Goal: Download file/media: Download file/media

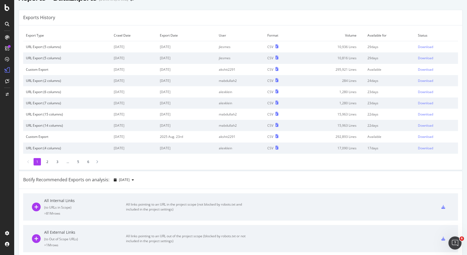
scroll to position [8, 0]
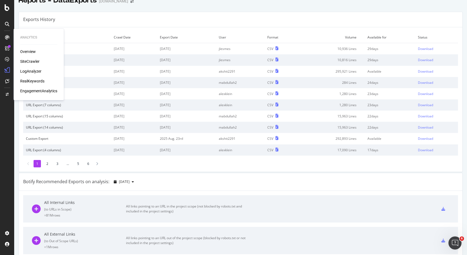
click at [29, 60] on div "SiteCrawler" at bounding box center [29, 61] width 19 height 5
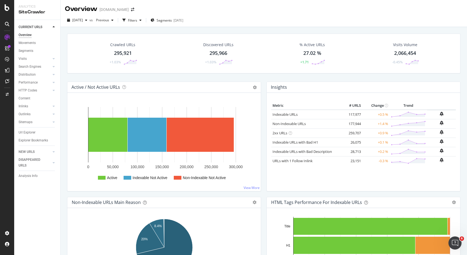
click at [124, 49] on div "Crawled URLs 295,921 +1.03%" at bounding box center [123, 53] width 40 height 28
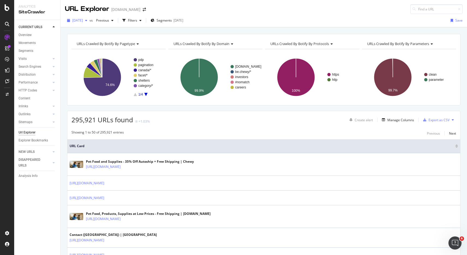
click at [83, 22] on span "[DATE]" at bounding box center [77, 20] width 11 height 5
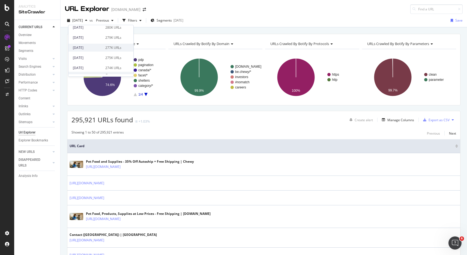
scroll to position [54, 0]
click at [97, 49] on div "[DATE]" at bounding box center [87, 46] width 29 height 5
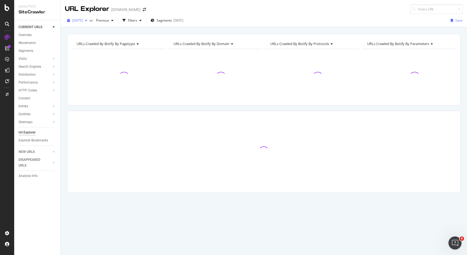
click at [83, 22] on span "[DATE]" at bounding box center [77, 20] width 11 height 5
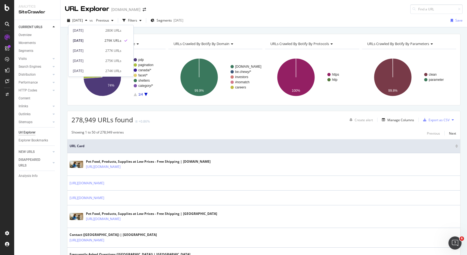
scroll to position [59, 0]
click at [95, 61] on div "[DATE]" at bounding box center [87, 61] width 29 height 5
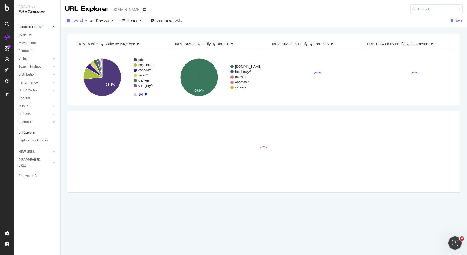
click at [83, 22] on span "[DATE]" at bounding box center [77, 20] width 11 height 5
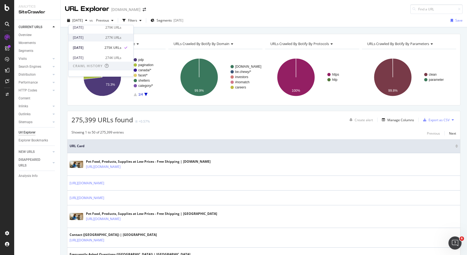
scroll to position [79, 0]
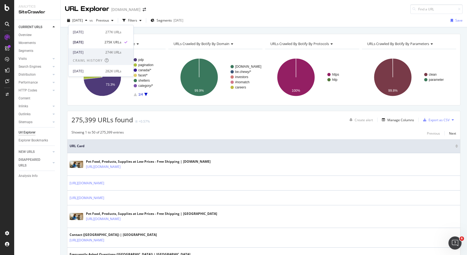
click at [98, 53] on div "[DATE]" at bounding box center [87, 52] width 29 height 5
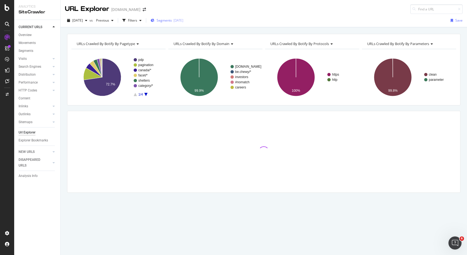
click at [172, 18] on span "Segments" at bounding box center [164, 20] width 15 height 5
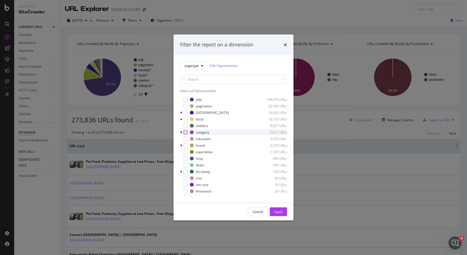
click at [185, 132] on div "modal" at bounding box center [185, 132] width 4 height 4
click at [278, 213] on div "Apply" at bounding box center [278, 211] width 8 height 5
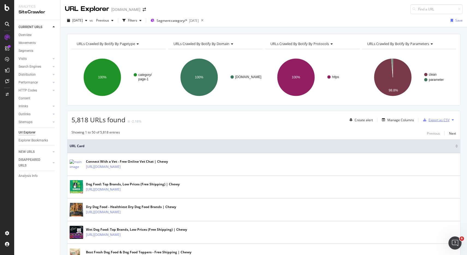
click at [439, 118] on div "Export as CSV" at bounding box center [439, 120] width 21 height 5
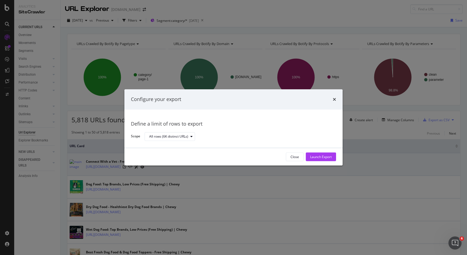
click at [328, 155] on div "Launch Export" at bounding box center [321, 156] width 22 height 5
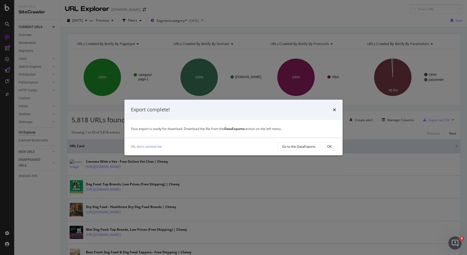
click at [334, 106] on div "times" at bounding box center [334, 109] width 3 height 7
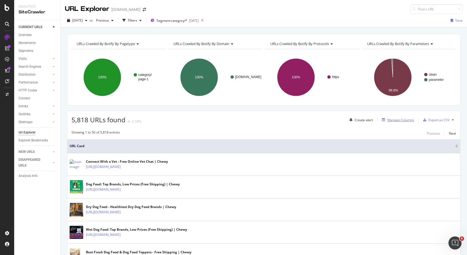
click at [402, 120] on div "Manage Columns" at bounding box center [400, 120] width 27 height 5
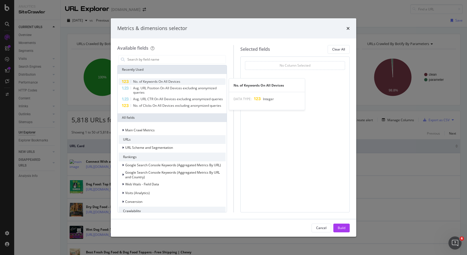
click at [137, 83] on span "No. of Keywords On All Devices" at bounding box center [156, 81] width 47 height 5
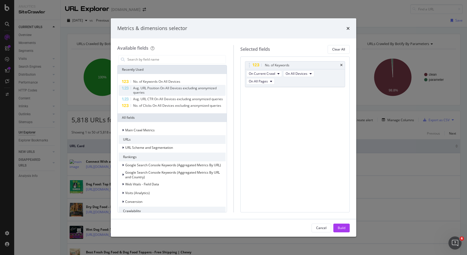
click at [138, 89] on span "Avg. URL Position On All Devices excluding anonymized queries" at bounding box center [174, 90] width 83 height 9
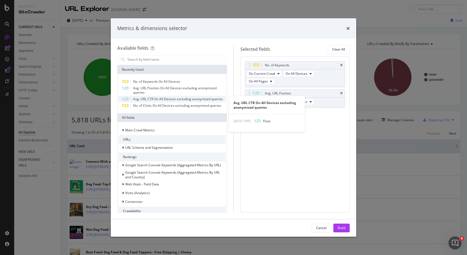
click at [140, 101] on span "Avg. URL CTR On All Devices excluding anonymized queries" at bounding box center [178, 99] width 90 height 5
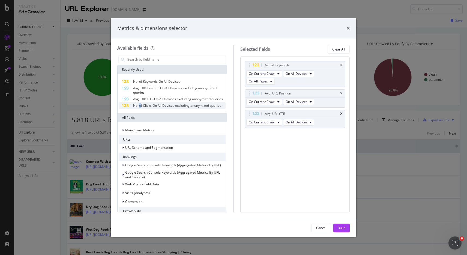
click at [140, 105] on span "No. of Clicks On All Devices excluding anonymized queries" at bounding box center [177, 105] width 88 height 5
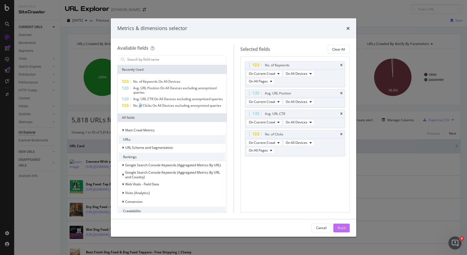
click at [337, 231] on button "Build" at bounding box center [341, 227] width 16 height 9
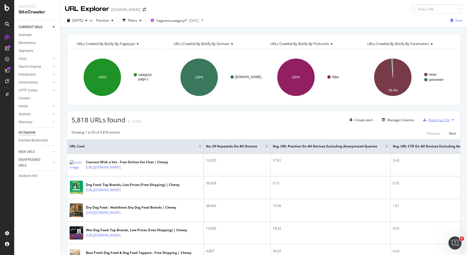
click at [438, 120] on div "Export as CSV" at bounding box center [439, 120] width 21 height 5
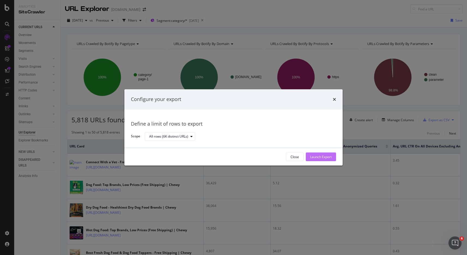
click at [325, 155] on div "Launch Export" at bounding box center [321, 156] width 22 height 5
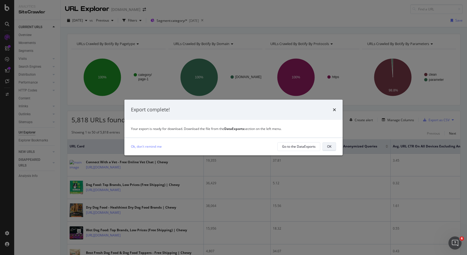
click at [326, 144] on button "OK" at bounding box center [329, 146] width 14 height 9
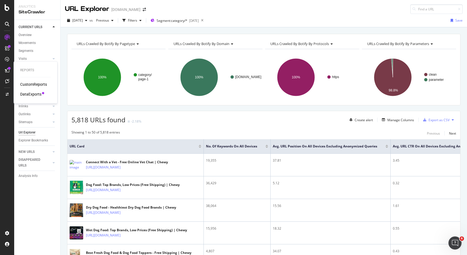
click at [31, 92] on div "DataExports" at bounding box center [30, 93] width 21 height 5
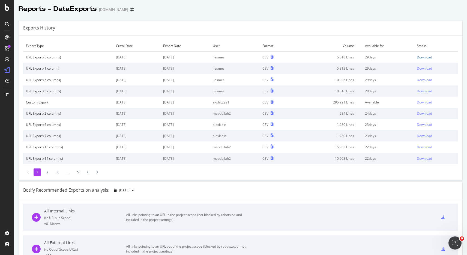
click at [430, 58] on div "Download" at bounding box center [424, 57] width 15 height 5
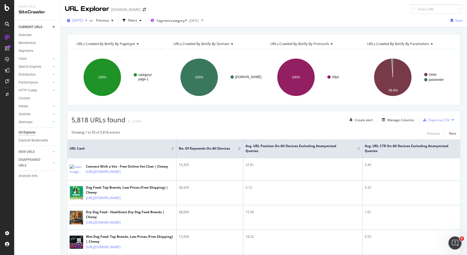
click at [83, 22] on span "[DATE]" at bounding box center [77, 20] width 11 height 5
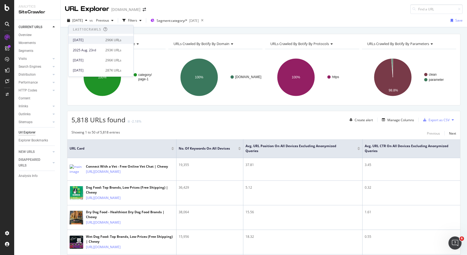
click at [90, 42] on div "[DATE]" at bounding box center [87, 40] width 29 height 5
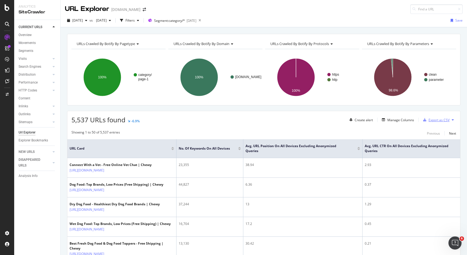
click at [430, 119] on div "Export as CSV" at bounding box center [439, 120] width 21 height 5
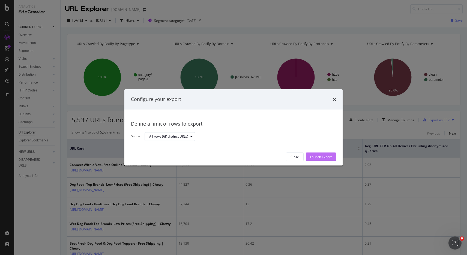
click at [327, 156] on div "Launch Export" at bounding box center [321, 156] width 22 height 5
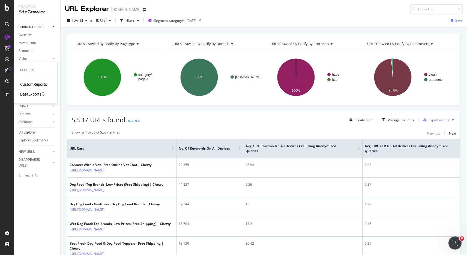
click at [9, 70] on icon at bounding box center [10, 69] width 4 height 4
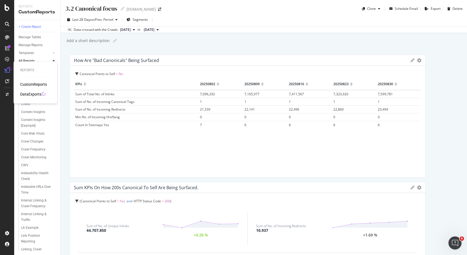
click at [28, 93] on div "DataExports" at bounding box center [30, 93] width 21 height 5
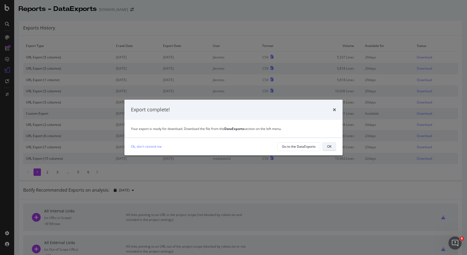
click at [328, 145] on div "OK" at bounding box center [329, 146] width 4 height 5
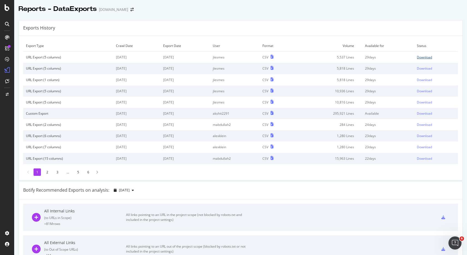
click at [427, 57] on div "Download" at bounding box center [424, 57] width 15 height 5
